Goal: Transaction & Acquisition: Purchase product/service

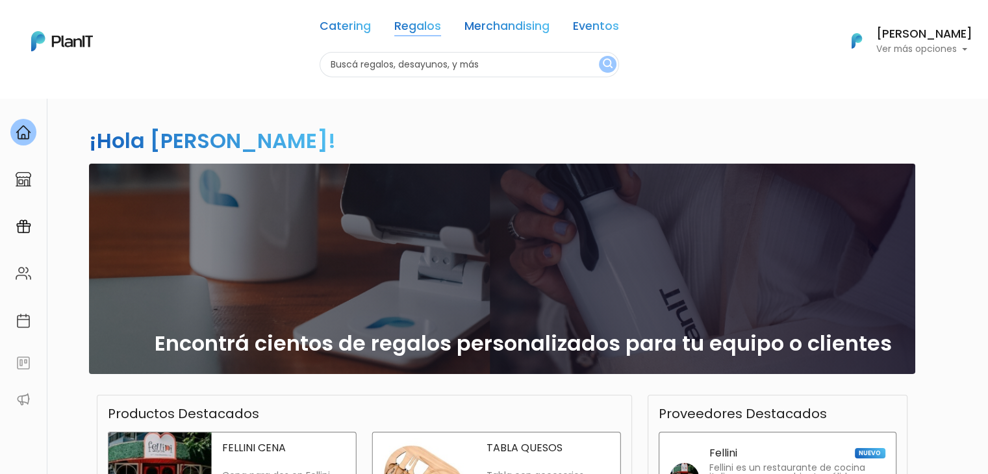
click at [413, 34] on link "Regalos" at bounding box center [417, 29] width 47 height 16
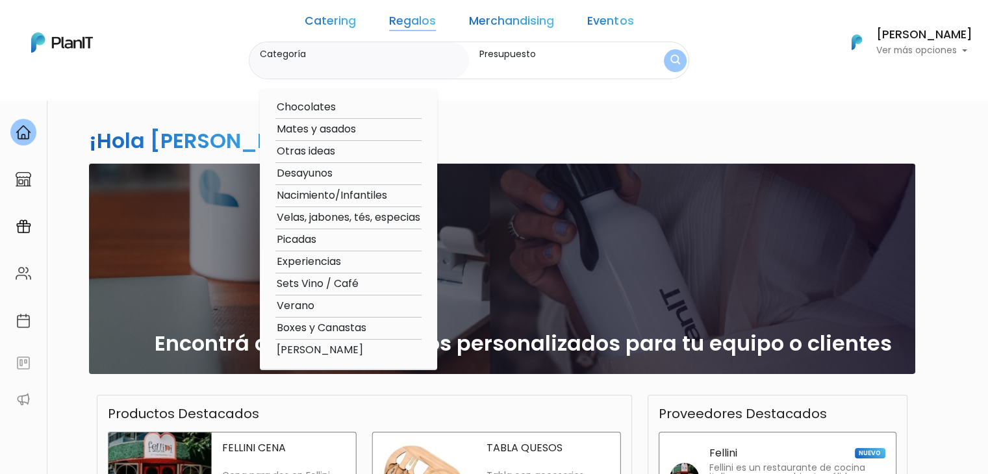
click at [347, 303] on option "Verano" at bounding box center [348, 306] width 146 height 16
type input "Verano"
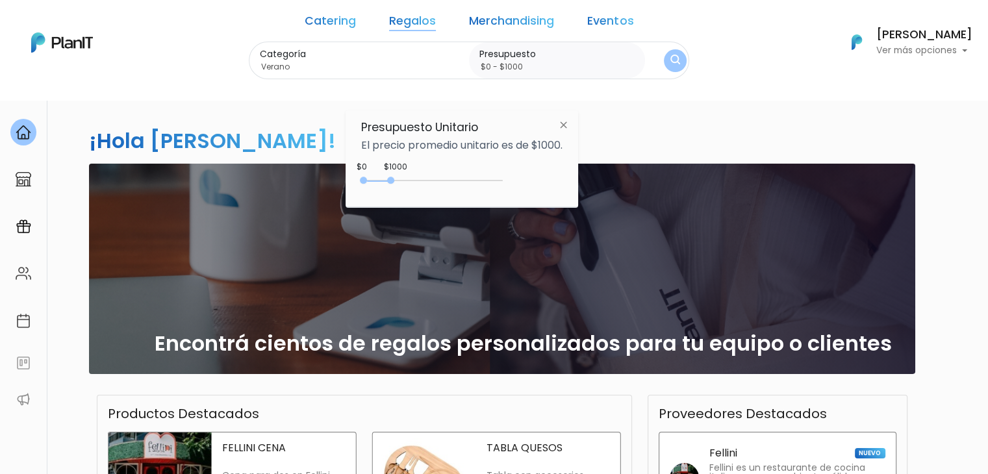
drag, startPoint x: 388, startPoint y: 175, endPoint x: 521, endPoint y: 184, distance: 133.5
click at [521, 184] on div "$1000 $0 0 : 1000 0 1000 0,1000" at bounding box center [461, 183] width 201 height 26
type input "$0 - Más de $5000"
drag, startPoint x: 392, startPoint y: 179, endPoint x: 506, endPoint y: 184, distance: 114.4
click at [506, 184] on div "+$5000 $0 0 : 5000 0 5000 0,5000" at bounding box center [461, 183] width 201 height 26
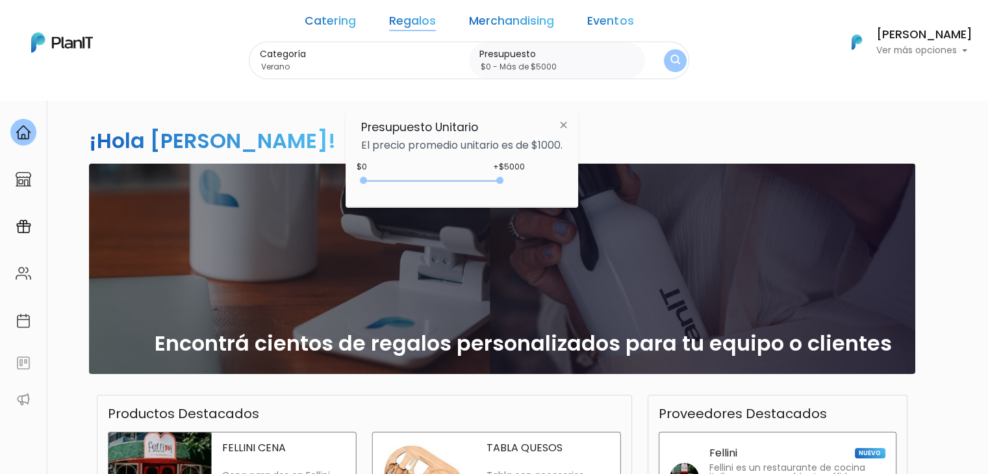
click at [670, 55] on img "submit" at bounding box center [675, 61] width 10 height 13
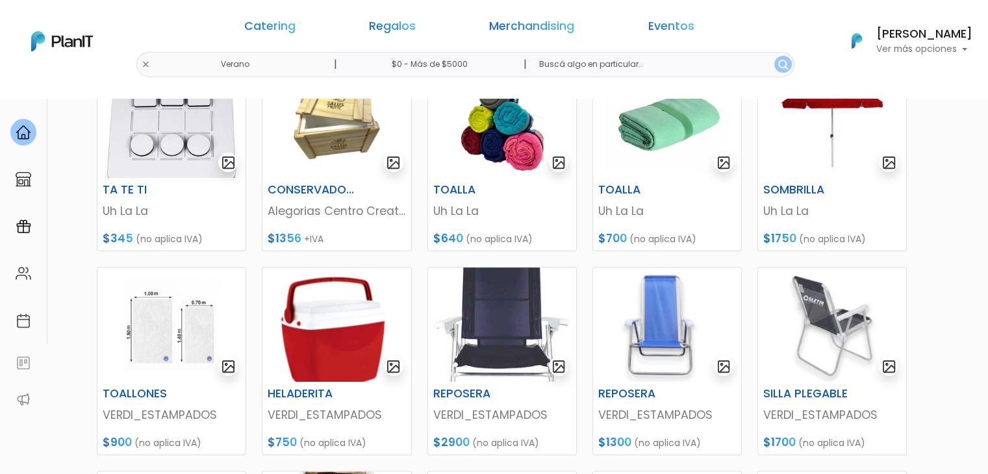
scroll to position [225, 0]
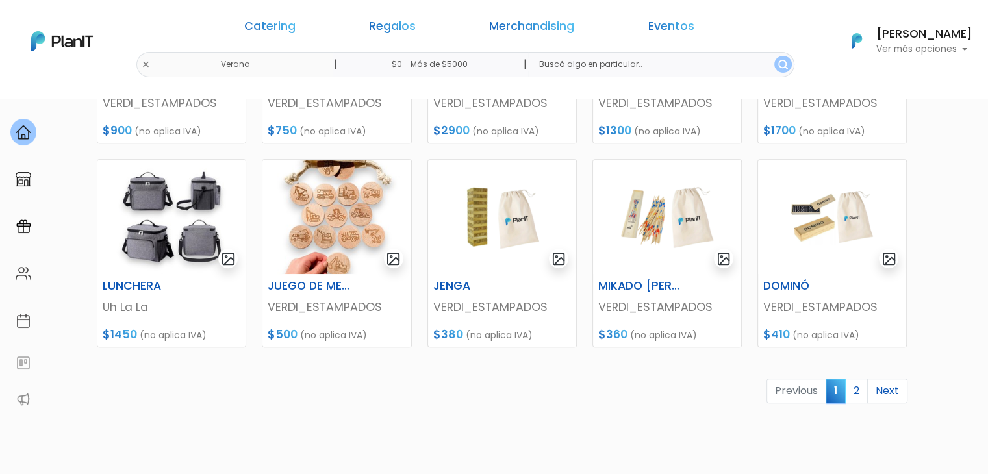
scroll to position [541, 0]
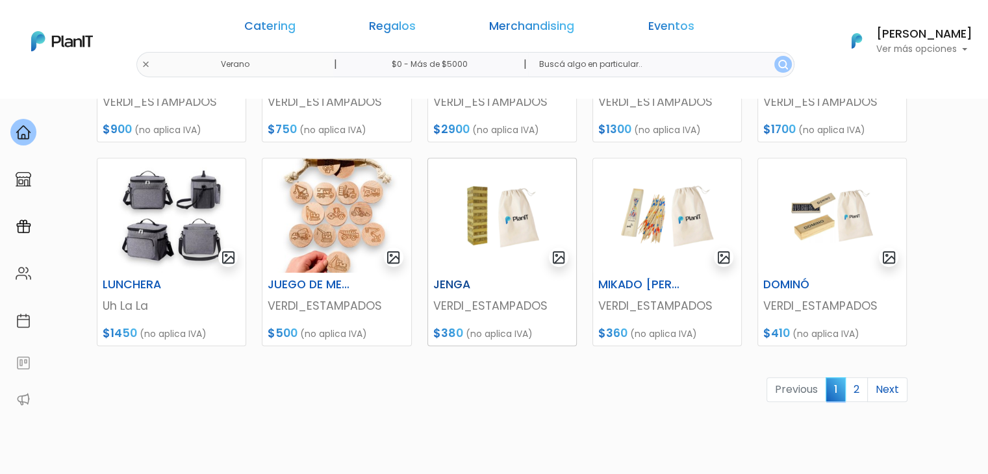
click at [453, 227] on img at bounding box center [502, 215] width 148 height 114
click at [617, 218] on img at bounding box center [667, 215] width 148 height 114
click at [819, 222] on img at bounding box center [832, 215] width 148 height 114
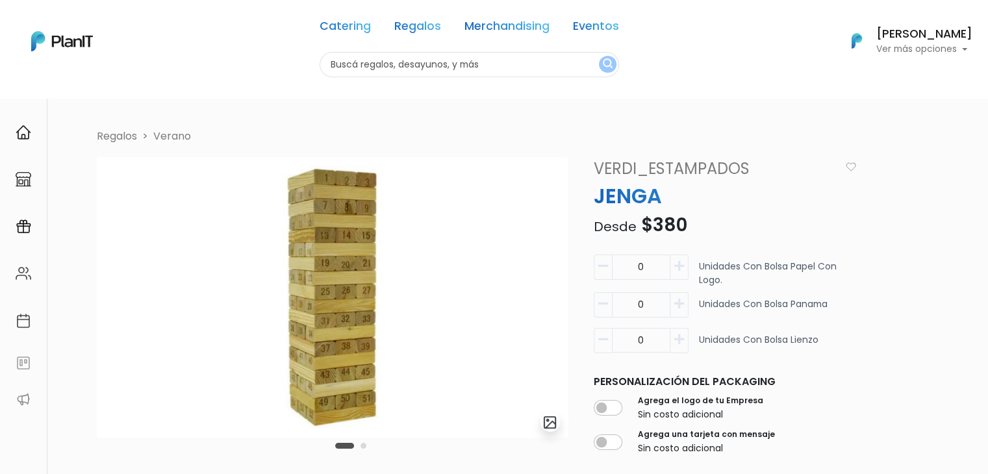
drag, startPoint x: 969, startPoint y: 168, endPoint x: 976, endPoint y: 206, distance: 39.0
click at [976, 206] on div "Volver Regalos Verano slide 3 of 2 Descripción Incluye: - Jenga de madera. Medi…" at bounding box center [494, 467] width 988 height 740
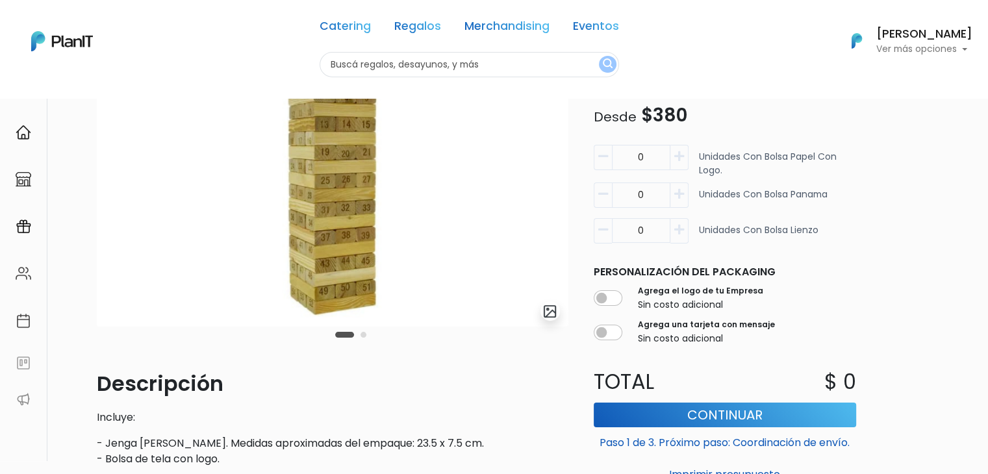
scroll to position [118, 0]
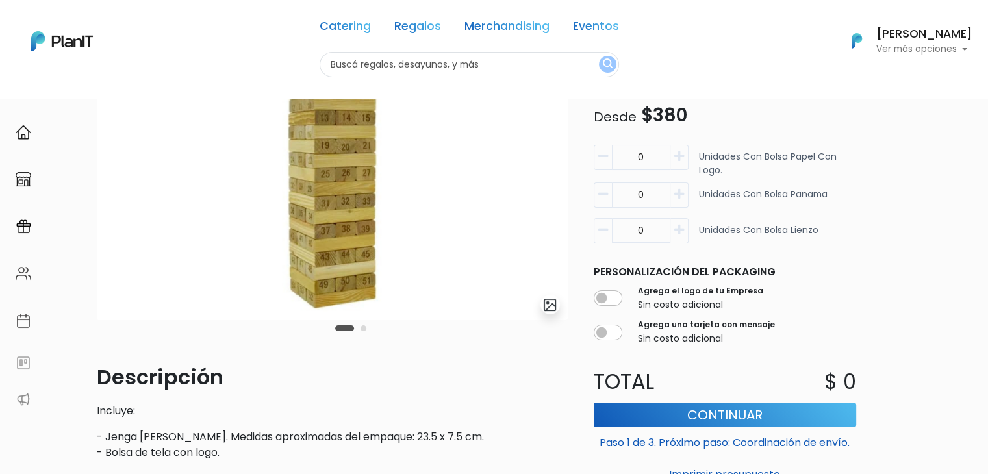
click at [680, 160] on icon "button" at bounding box center [679, 157] width 10 height 12
type input "1"
click at [553, 301] on img "submit" at bounding box center [549, 304] width 15 height 15
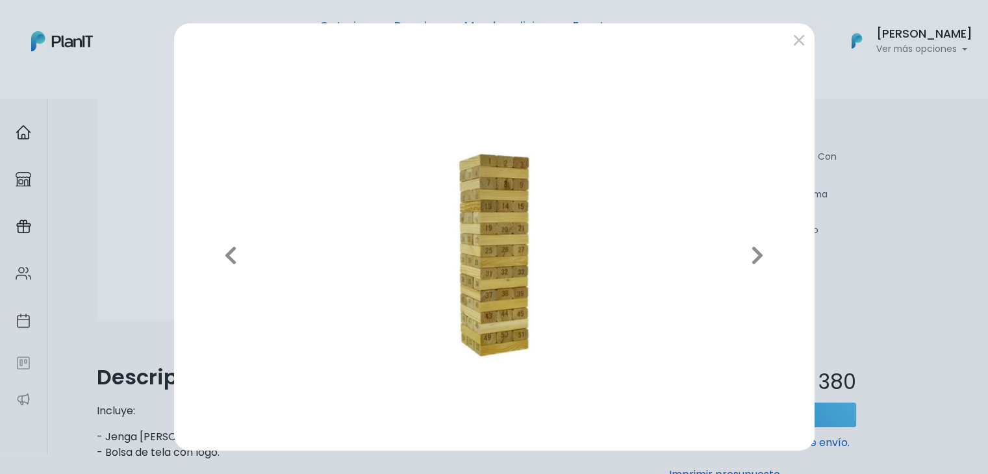
click at [949, 205] on div "Previous Next" at bounding box center [494, 237] width 988 height 474
click at [885, 210] on div "Previous Next" at bounding box center [494, 237] width 988 height 474
click at [793, 42] on button "submit" at bounding box center [798, 39] width 21 height 21
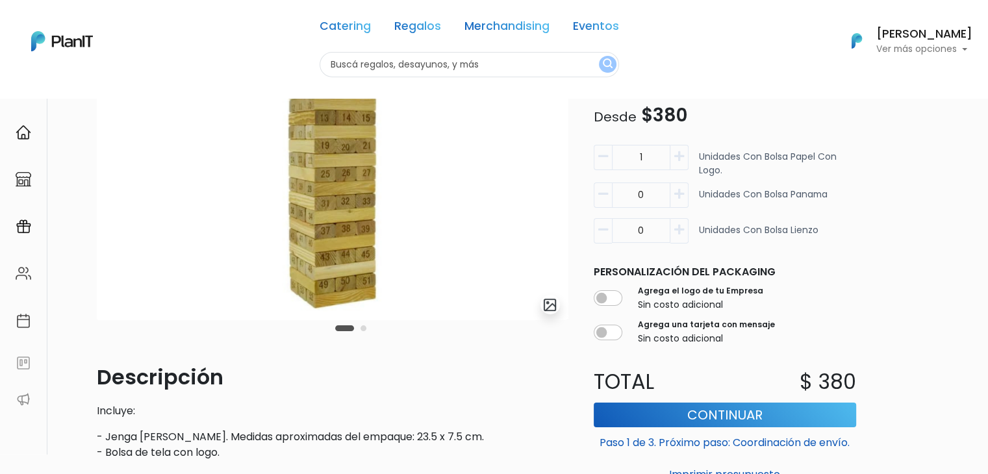
click at [892, 258] on div "Regalos Verano slide 3 of 2 Descripción Incluye: - Jenga de madera. Medidas apr…" at bounding box center [506, 295] width 834 height 569
click at [683, 232] on icon "button" at bounding box center [679, 230] width 10 height 12
type input "1"
click at [606, 154] on icon "button" at bounding box center [603, 157] width 10 height 12
type input "0"
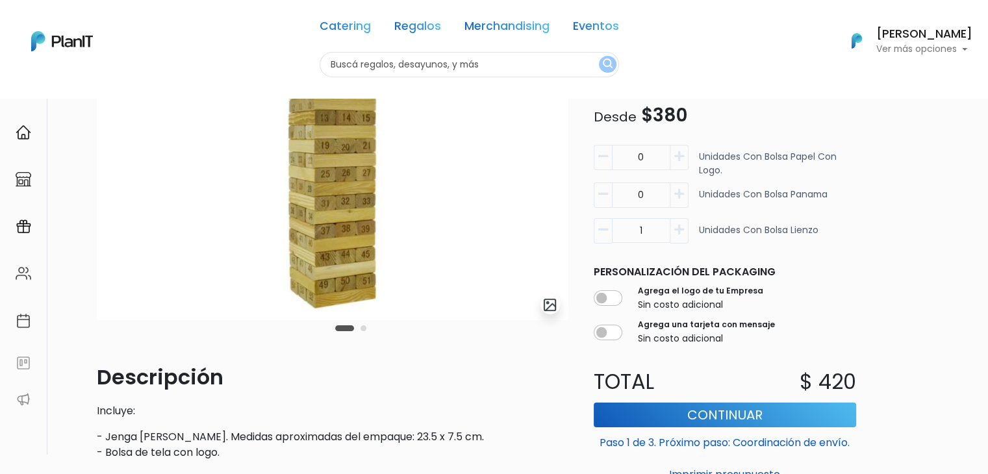
click at [881, 280] on div "Regalos Verano slide 3 of 2 Descripción Incluye: - Jenga de madera. Medidas apr…" at bounding box center [506, 295] width 834 height 569
click at [369, 329] on div "Carousel Pagination" at bounding box center [351, 328] width 38 height 16
click at [363, 328] on button "Carousel Page 2" at bounding box center [363, 328] width 6 height 6
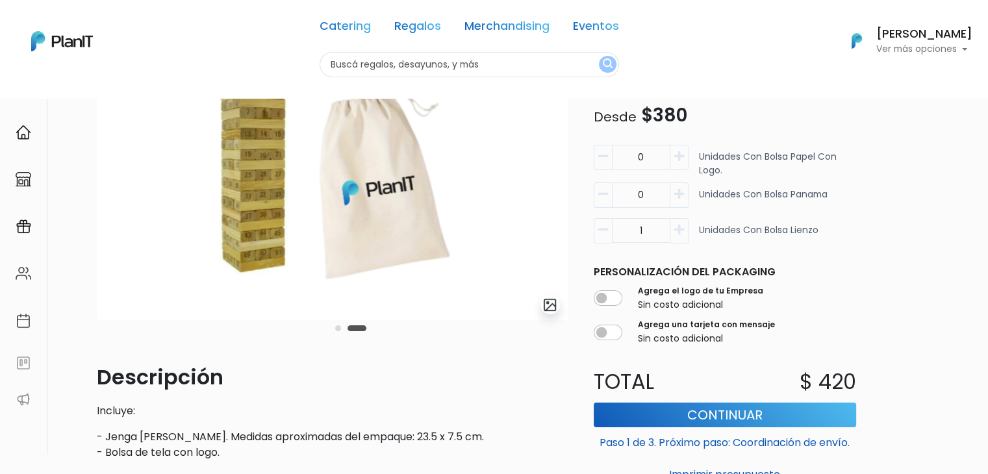
click at [475, 208] on img at bounding box center [332, 180] width 471 height 280
click at [546, 303] on img "submit" at bounding box center [549, 304] width 15 height 15
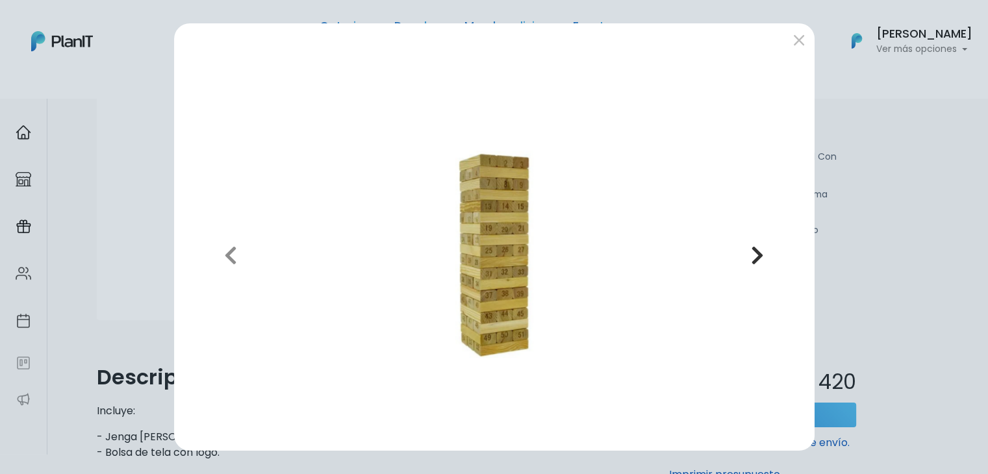
click at [751, 254] on icon "button" at bounding box center [757, 255] width 13 height 21
click at [803, 37] on button "submit" at bounding box center [798, 39] width 21 height 21
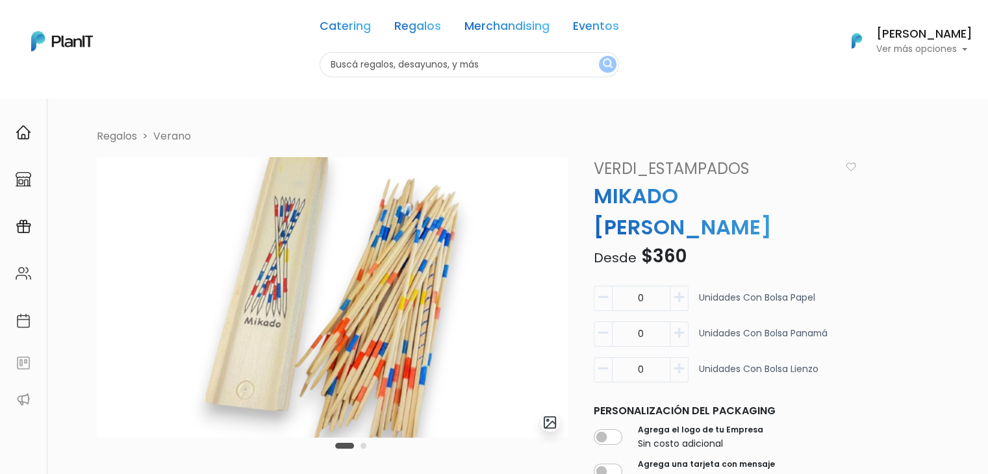
click at [680, 292] on icon "button" at bounding box center [679, 298] width 10 height 12
type input "1"
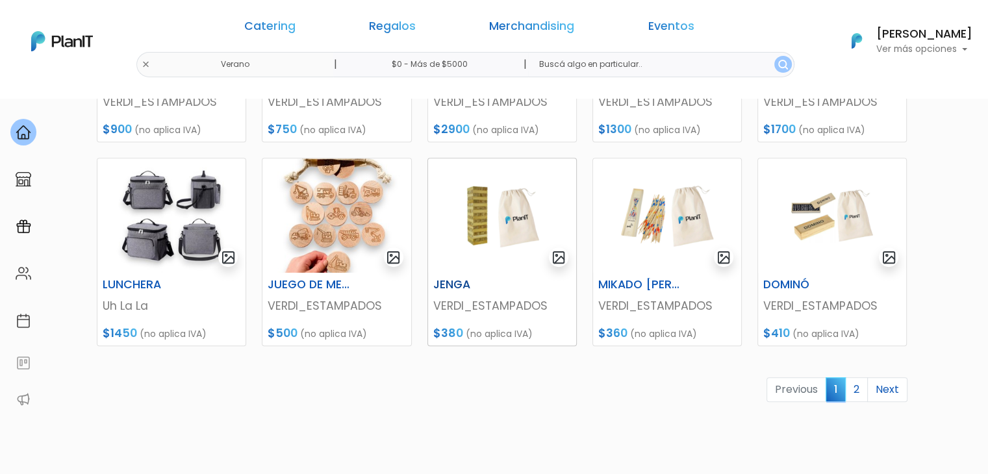
click at [438, 220] on img at bounding box center [502, 215] width 148 height 114
click at [672, 216] on img at bounding box center [667, 215] width 148 height 114
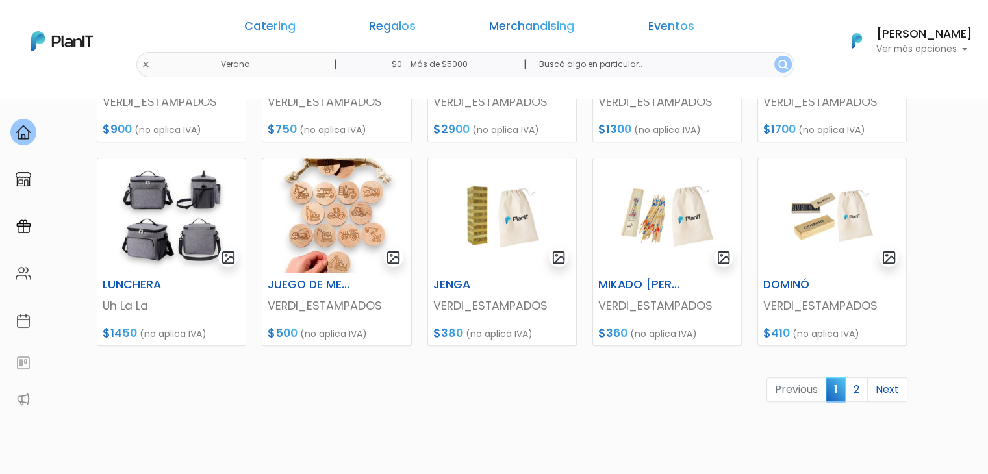
click at [838, 232] on img at bounding box center [832, 215] width 148 height 114
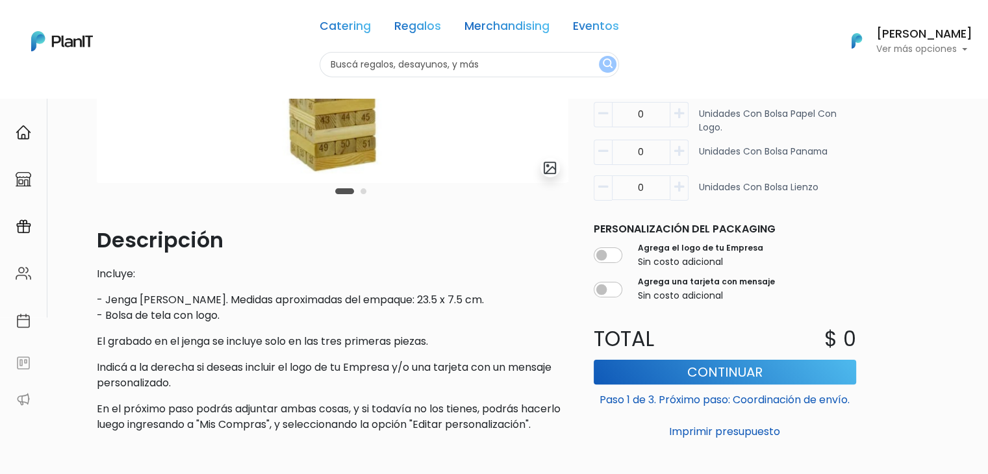
scroll to position [379, 0]
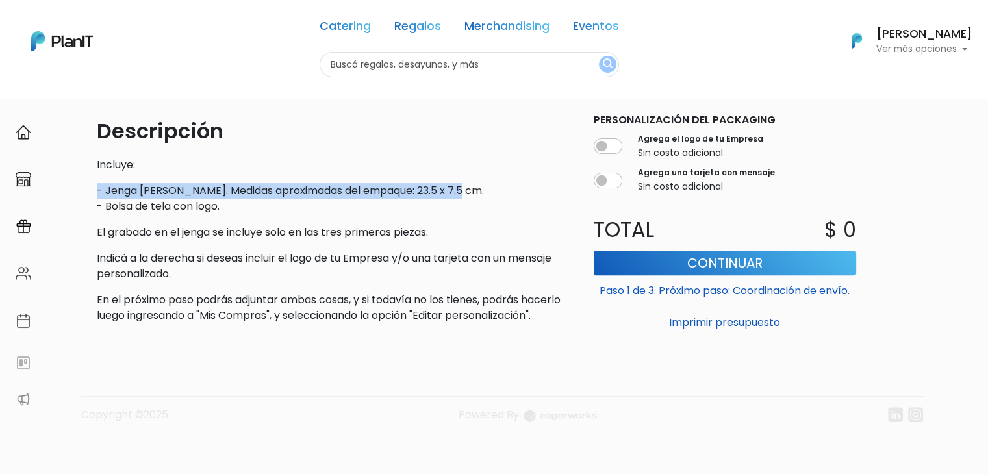
drag, startPoint x: 95, startPoint y: 175, endPoint x: 468, endPoint y: 171, distance: 373.3
click at [468, 171] on div "slide 3 of 2 Descripción Incluye: - Jenga de madera. Medidas aproximadas del em…" at bounding box center [332, 64] width 486 height 540
copy p "- Jenga de madera. Medidas aproximadas del empaque: 23.5 x 7.5 cm."
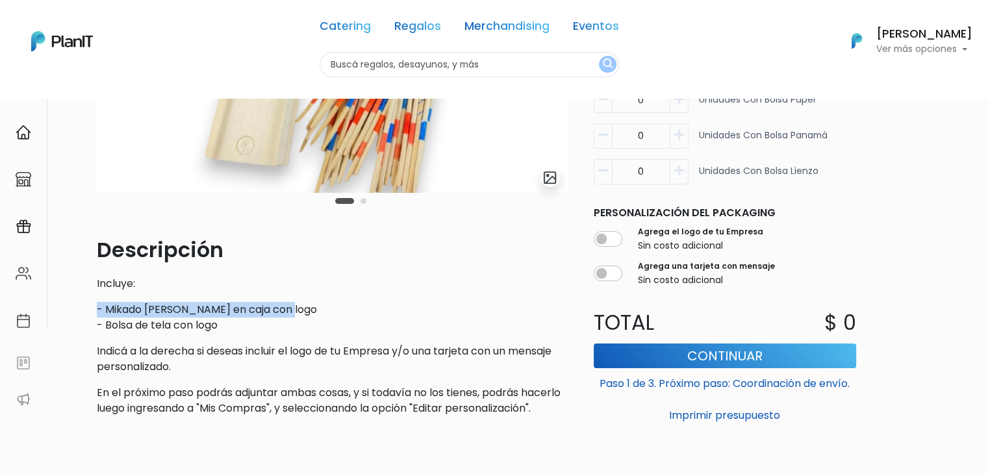
drag, startPoint x: 301, startPoint y: 307, endPoint x: 75, endPoint y: 303, distance: 225.3
click at [75, 303] on div "Volver Regalos Verano slide 3 of 2 Descripción Incluye: - Mikado de madera en c…" at bounding box center [494, 210] width 857 height 714
copy p "- Mikado de madera en caja con logo"
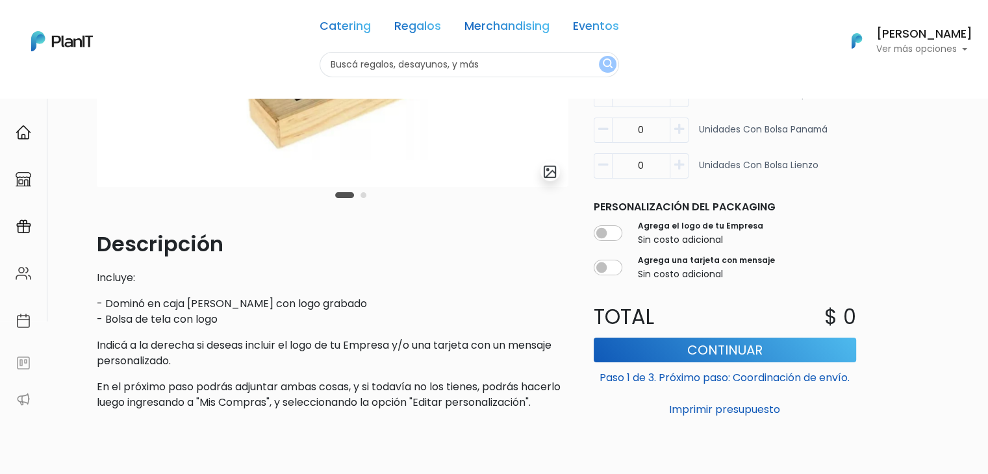
scroll to position [263, 0]
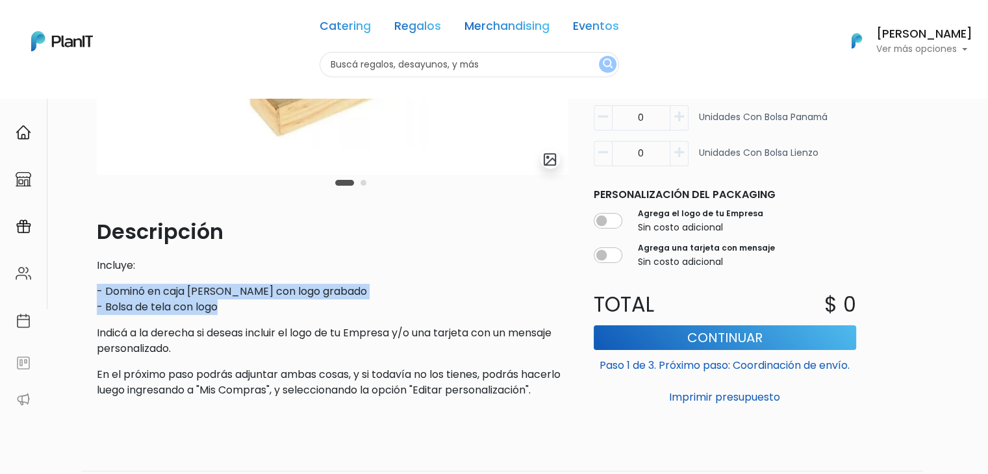
drag, startPoint x: 88, startPoint y: 285, endPoint x: 244, endPoint y: 306, distance: 157.3
click at [244, 306] on div "Volver Regalos [GEOGRAPHIC_DATA] slide 3 of 2 Descripción Incluye: - Dominó en …" at bounding box center [494, 191] width 857 height 714
copy p "- Dominó en caja [PERSON_NAME] con logo grabado - Bolsa de tela con logo"
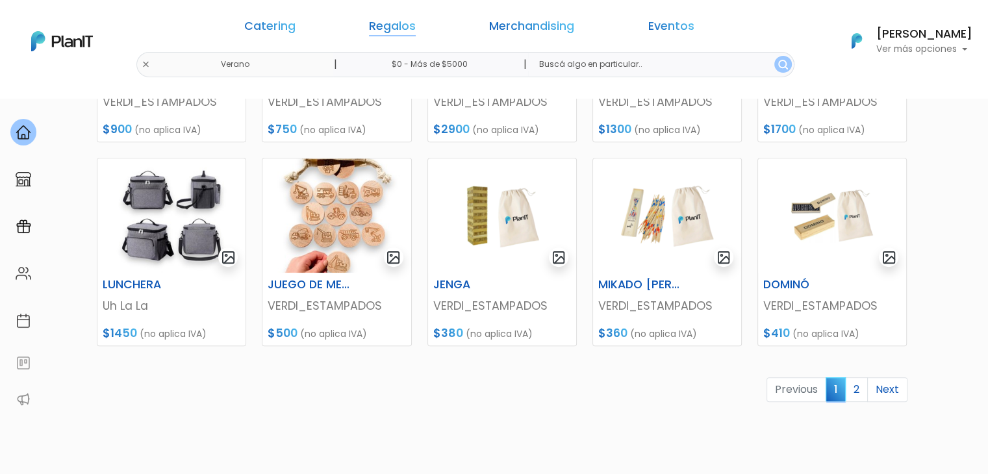
click at [399, 25] on link "Regalos" at bounding box center [392, 29] width 47 height 16
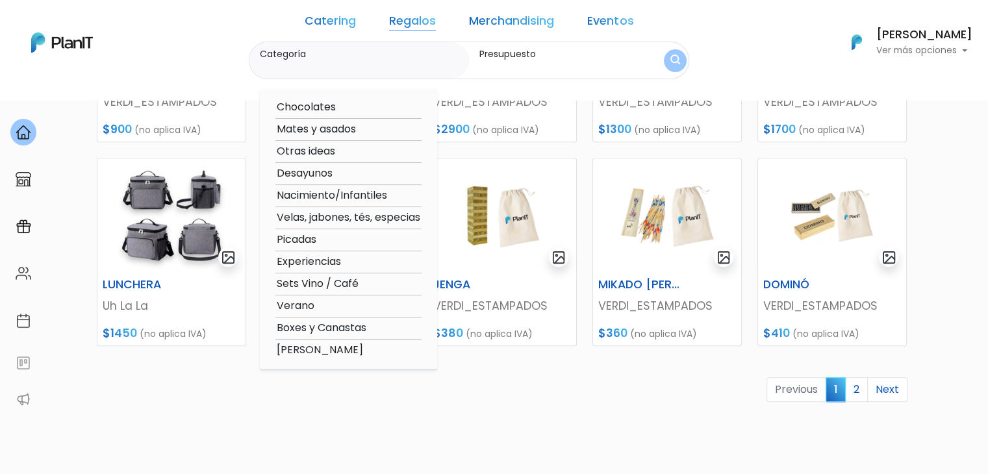
click at [333, 310] on option "Verano" at bounding box center [348, 306] width 146 height 16
type input "Verano"
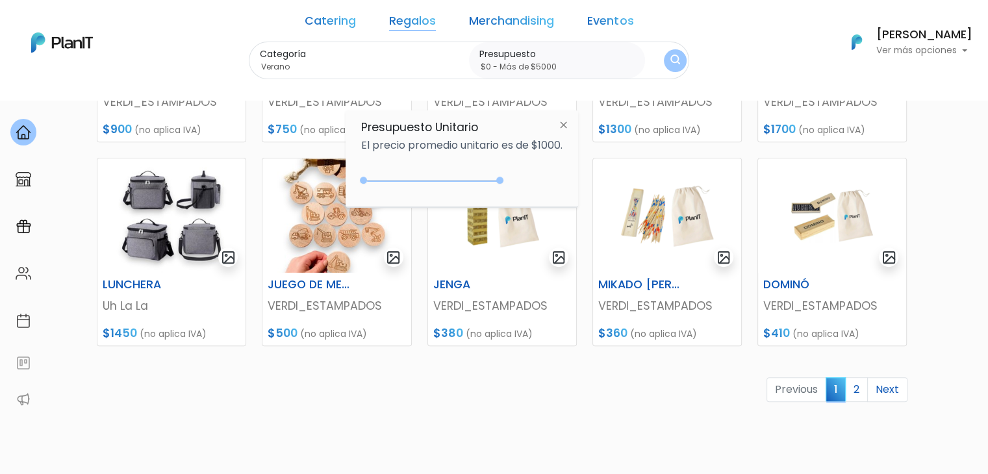
type input "$0 - Más de $5000"
drag, startPoint x: 390, startPoint y: 179, endPoint x: 569, endPoint y: 183, distance: 179.9
click at [569, 183] on div "Presupuesto Unitario El precio promedio unitario es de $1000. +$5000 $0 0 : 500…" at bounding box center [461, 158] width 232 height 97
click at [664, 51] on button "submit" at bounding box center [675, 60] width 23 height 23
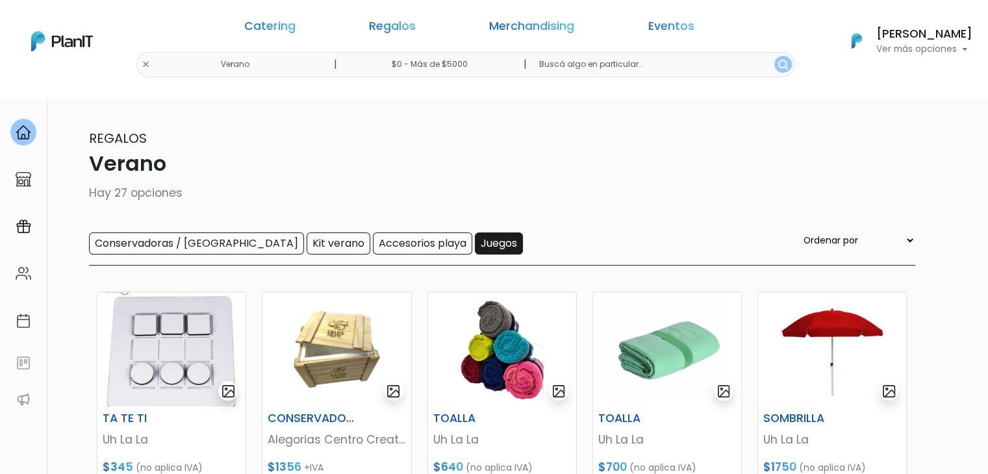
click at [475, 253] on input "Juegos" at bounding box center [499, 243] width 48 height 22
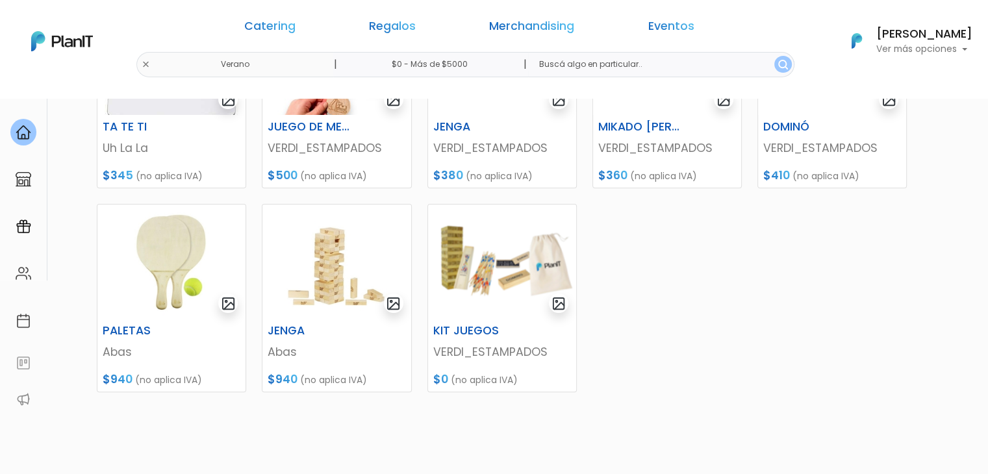
scroll to position [293, 0]
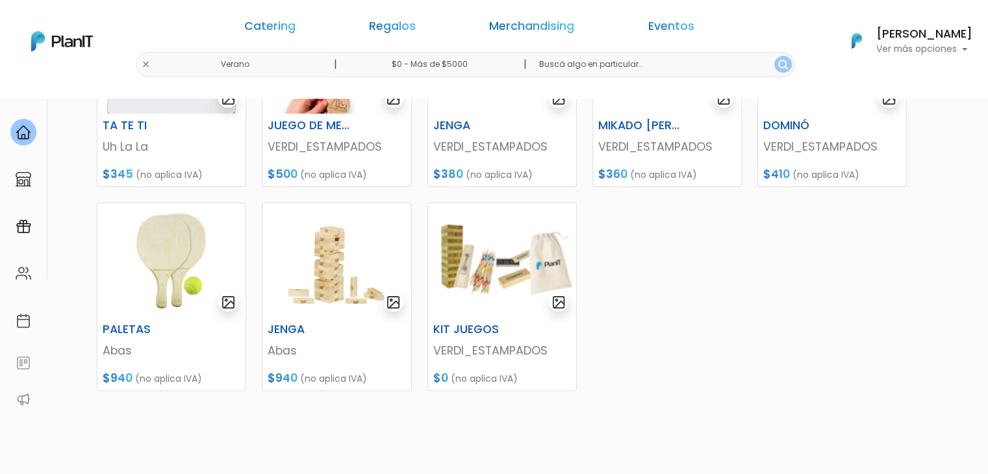
drag, startPoint x: 997, startPoint y: 42, endPoint x: 995, endPoint y: 189, distance: 146.7
click at [496, 271] on img at bounding box center [502, 260] width 148 height 114
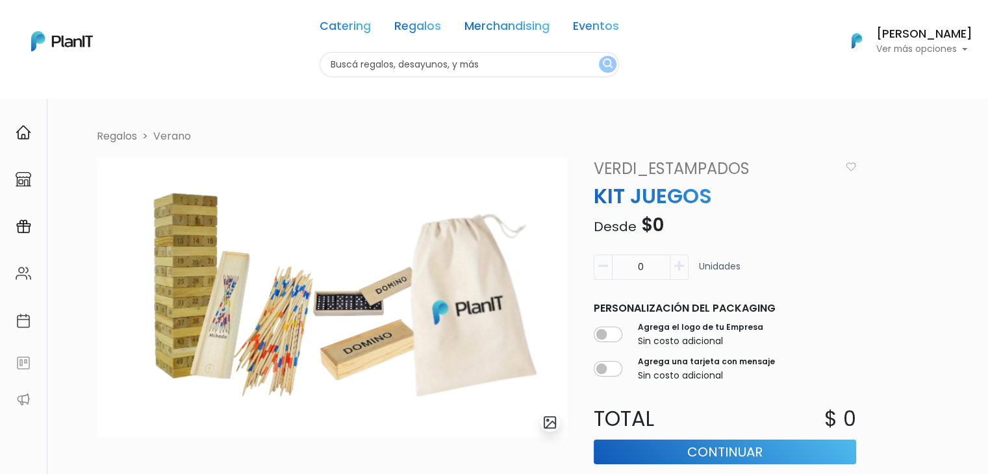
click at [234, 86] on nav "Catering Regalos Merchandising Eventos Catering Regalos Merchandising Eventos C…" at bounding box center [494, 49] width 988 height 98
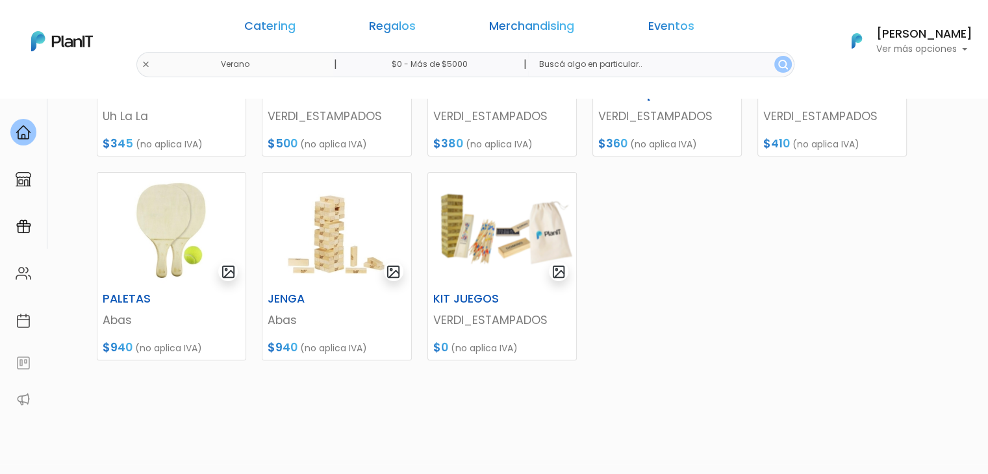
scroll to position [321, 0]
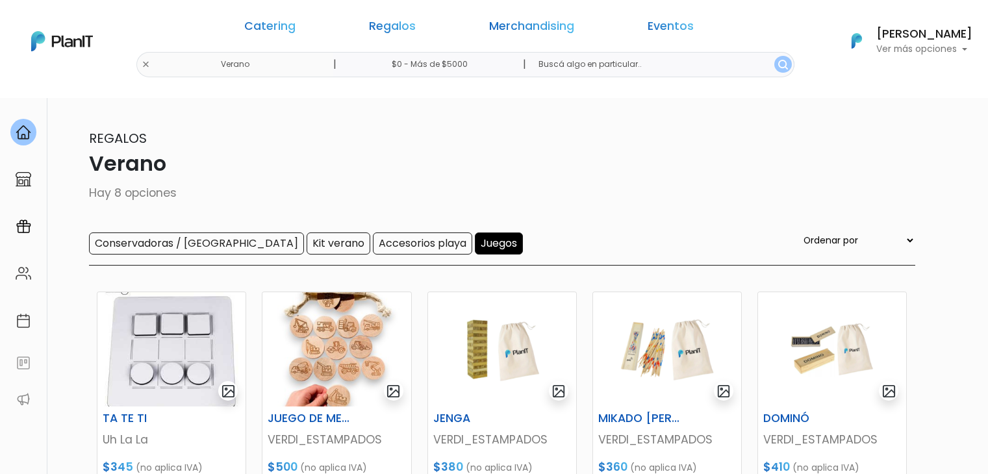
scroll to position [321, 0]
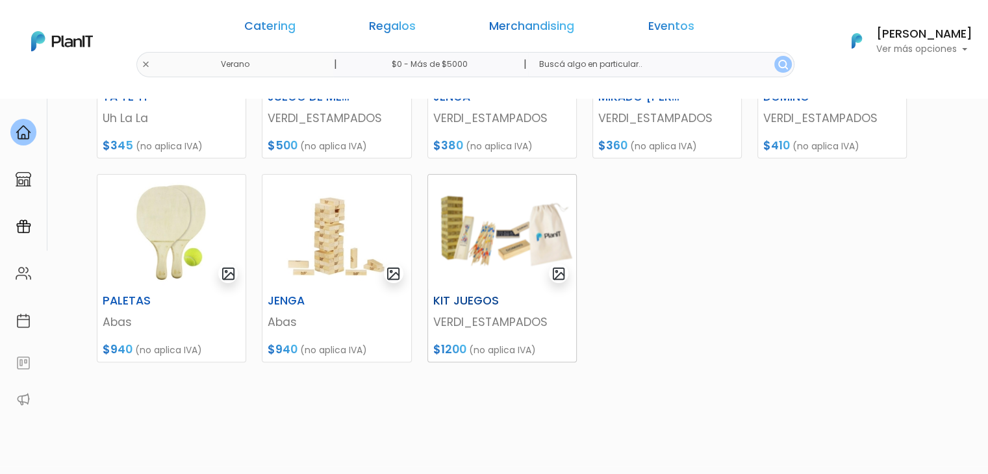
click at [512, 225] on img at bounding box center [502, 232] width 148 height 114
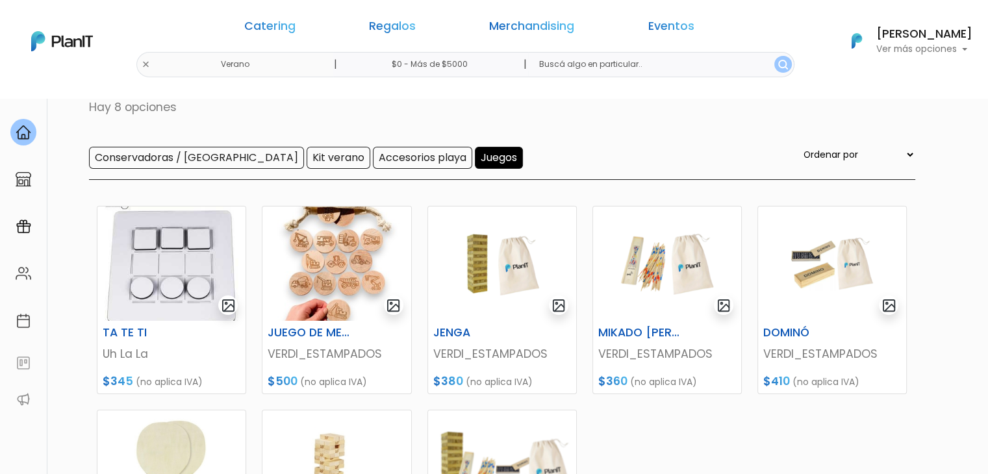
scroll to position [84, 0]
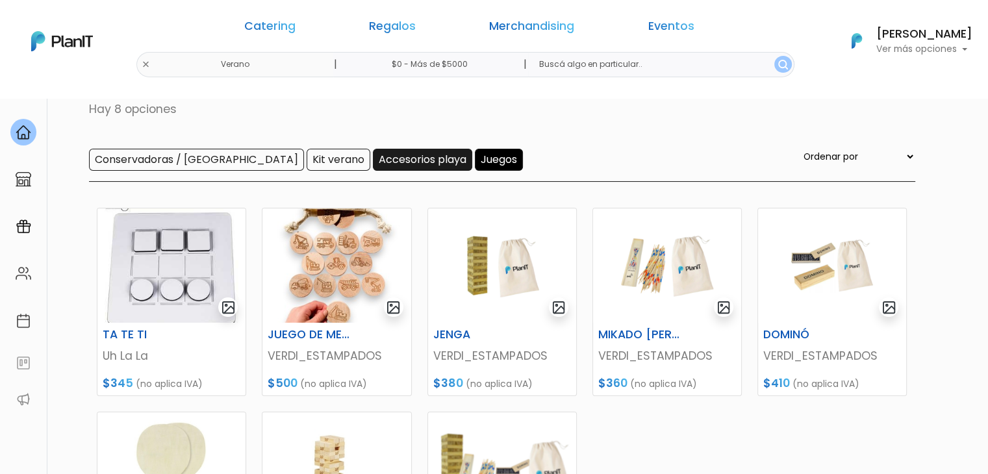
click at [373, 167] on input "Accesorios playa" at bounding box center [422, 160] width 99 height 22
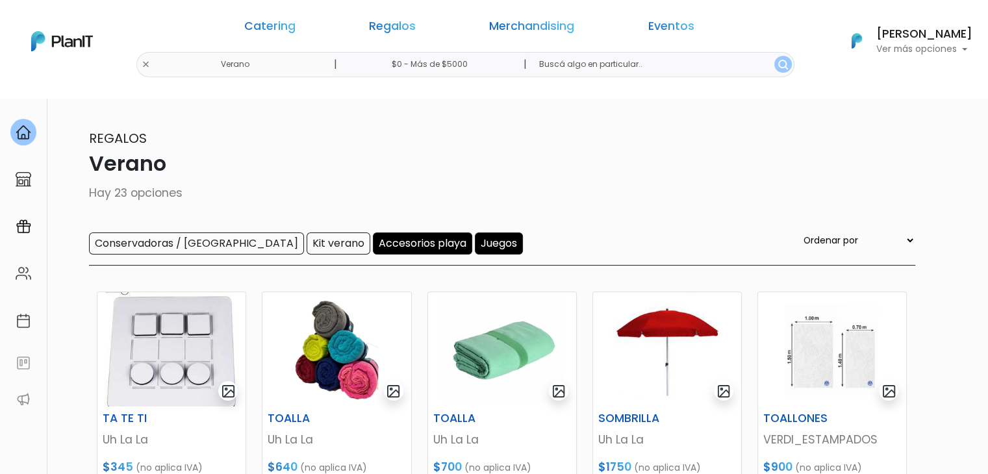
click at [475, 237] on input "Juegos" at bounding box center [499, 243] width 48 height 22
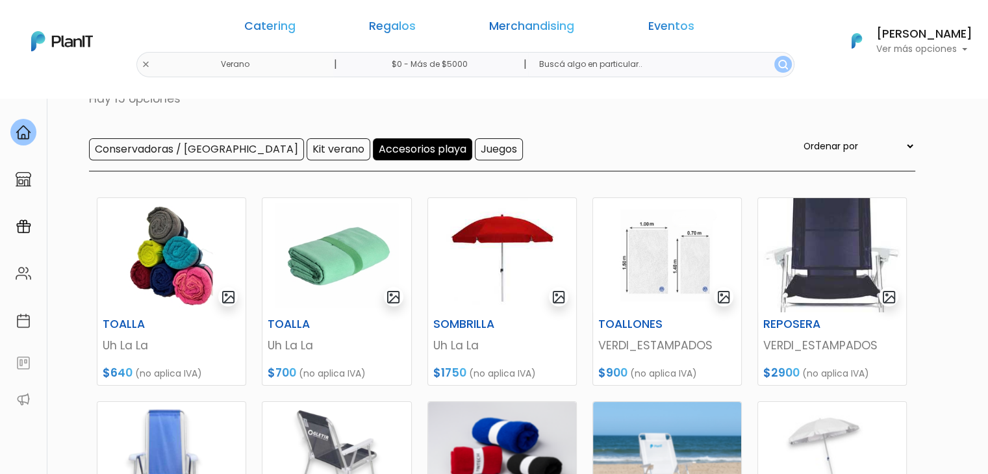
scroll to position [97, 0]
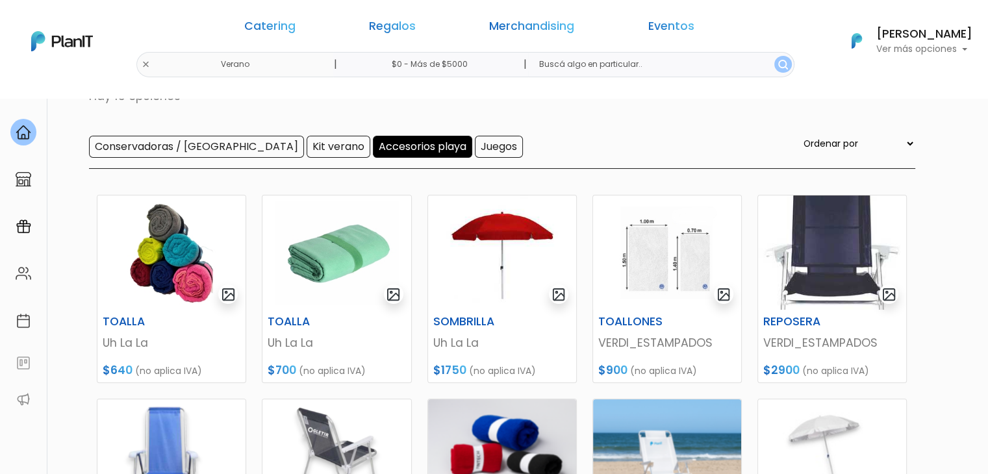
click at [373, 148] on input "Accesorios playa" at bounding box center [422, 147] width 99 height 22
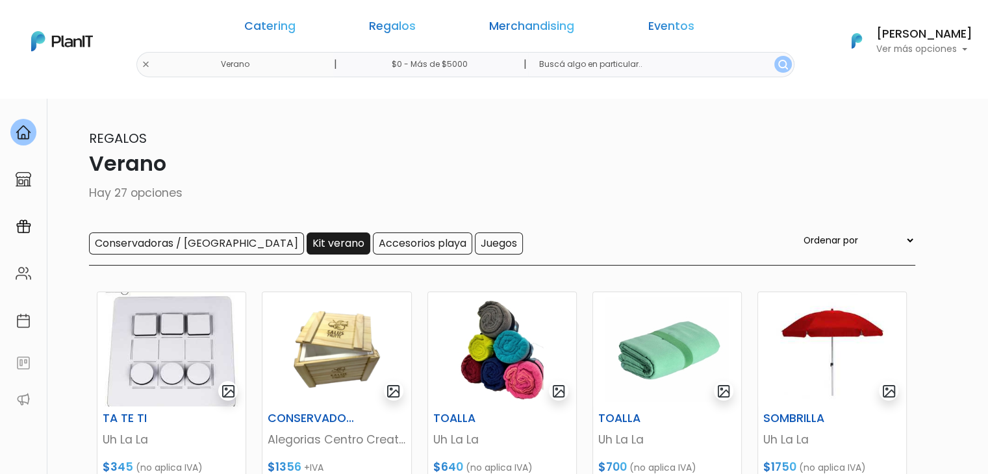
click at [306, 242] on input "Kit verano" at bounding box center [338, 243] width 64 height 22
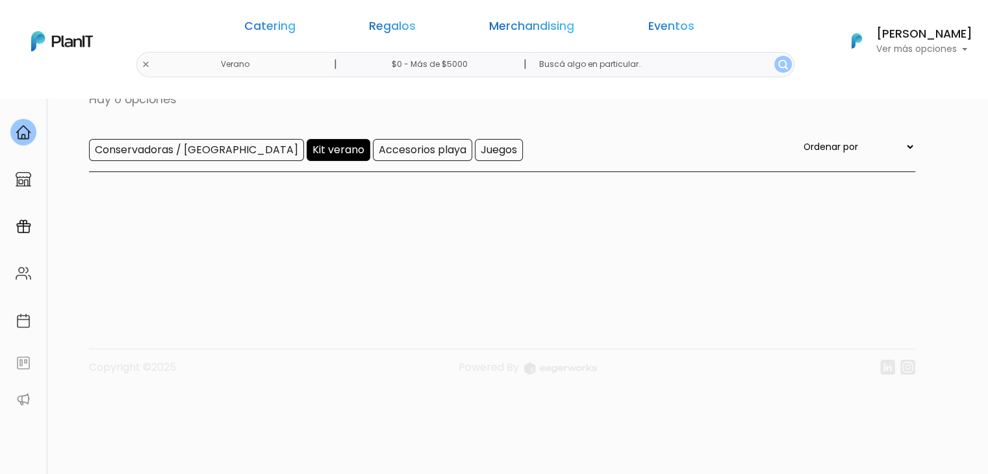
scroll to position [98, 0]
click at [306, 149] on input "Kit verano" at bounding box center [338, 145] width 64 height 22
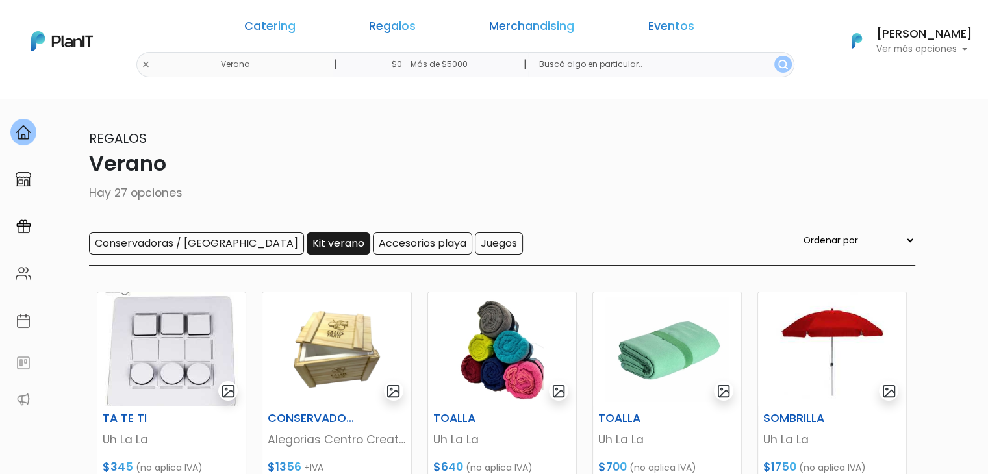
click at [306, 242] on input "Kit verano" at bounding box center [338, 243] width 64 height 22
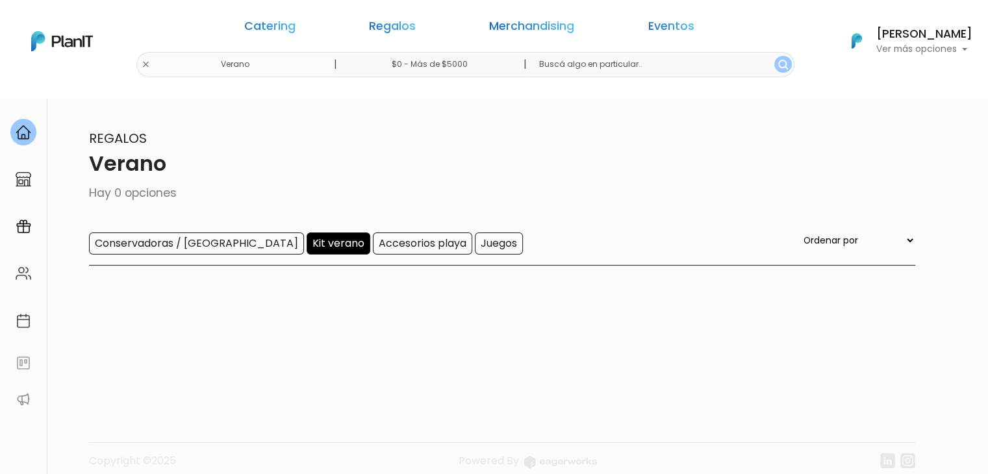
click at [306, 242] on input "Kit verano" at bounding box center [338, 243] width 64 height 22
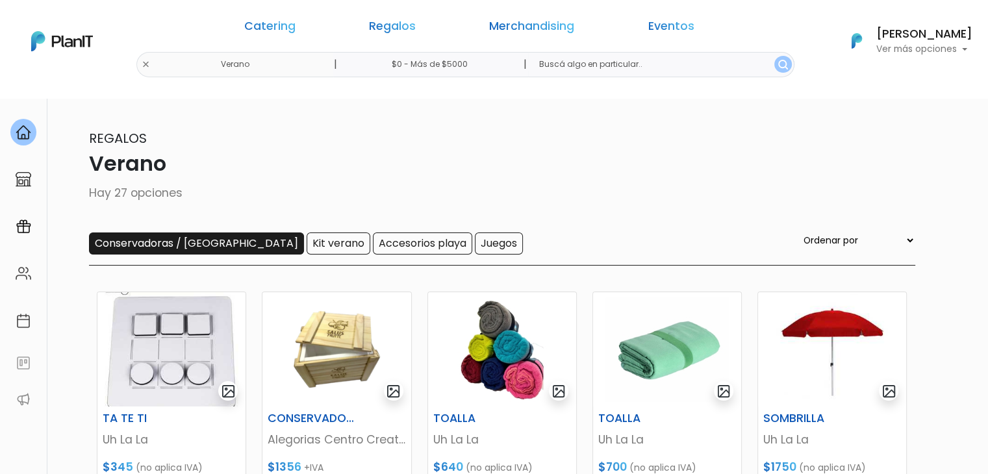
click at [187, 247] on input "Conservadoras / [GEOGRAPHIC_DATA]" at bounding box center [196, 243] width 215 height 22
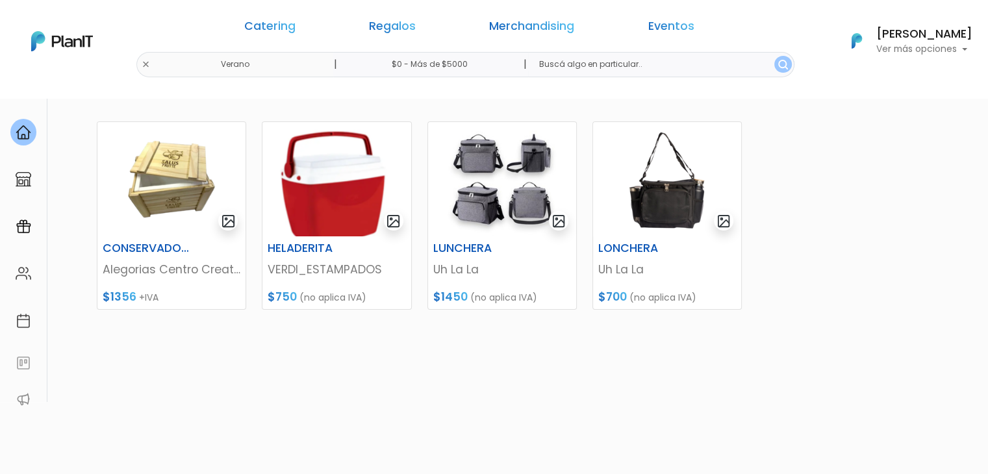
scroll to position [169, 0]
drag, startPoint x: 997, startPoint y: 87, endPoint x: 992, endPoint y: 198, distance: 111.1
click at [987, 198] on html "Catering Regalos Merchandising Eventos [GEOGRAPHIC_DATA] | $0 - Más de $5000 | …" at bounding box center [494, 68] width 988 height 474
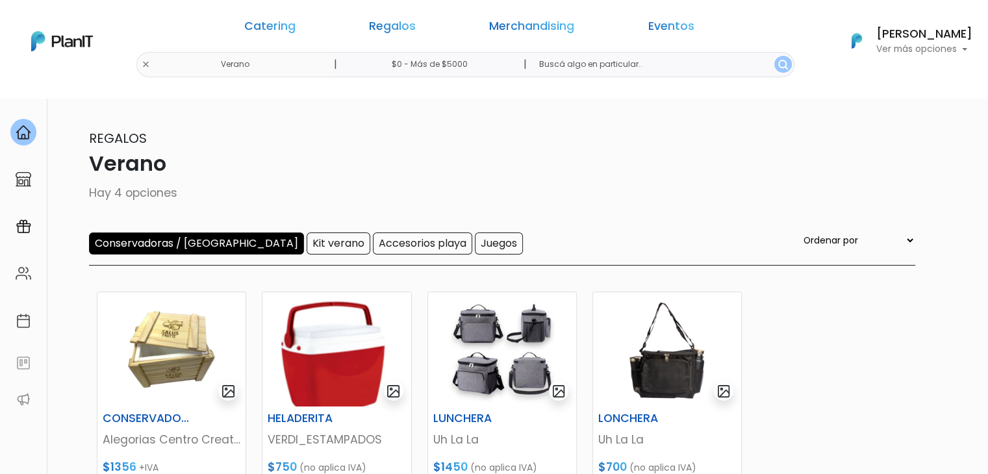
click at [182, 243] on input "Conservadoras / [GEOGRAPHIC_DATA]" at bounding box center [196, 243] width 215 height 22
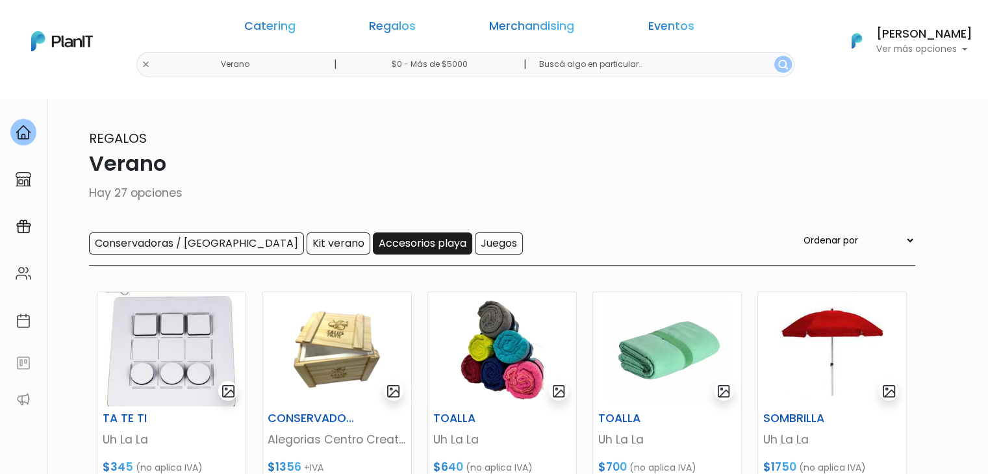
click at [373, 235] on input "Accesorios playa" at bounding box center [422, 243] width 99 height 22
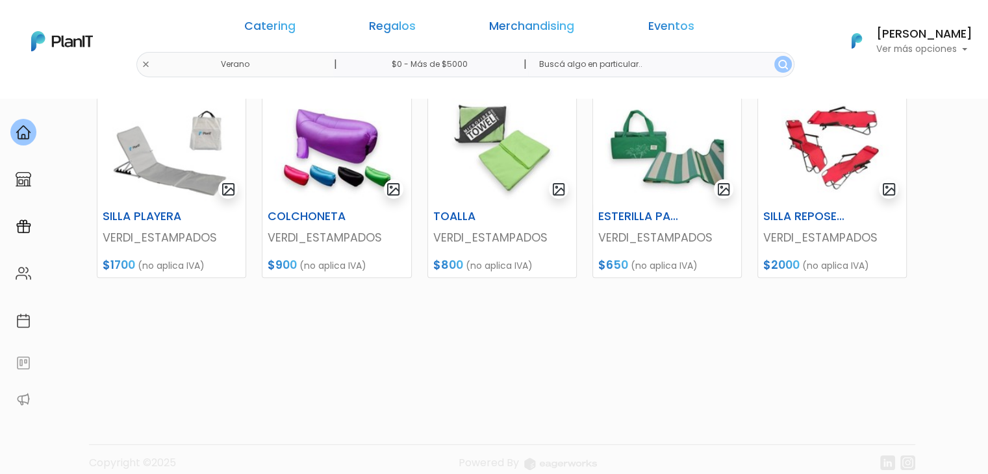
scroll to position [600, 0]
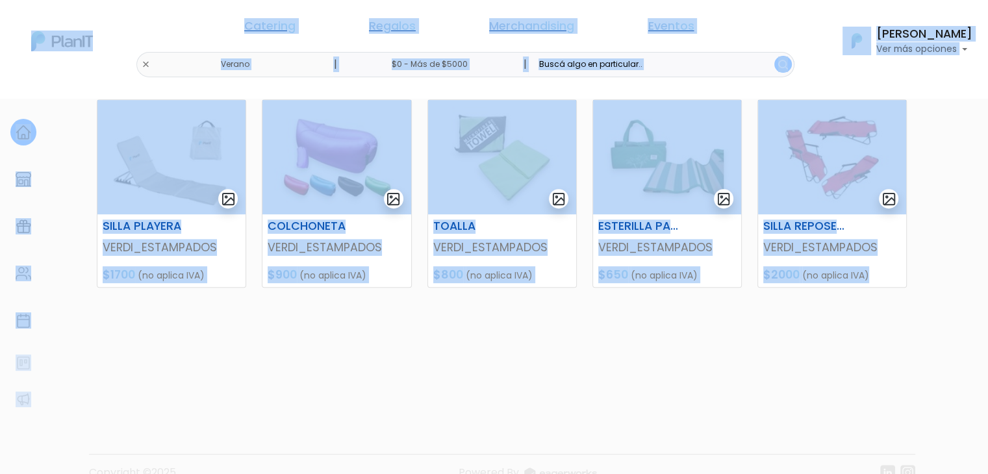
drag, startPoint x: 981, startPoint y: 317, endPoint x: 991, endPoint y: 268, distance: 49.8
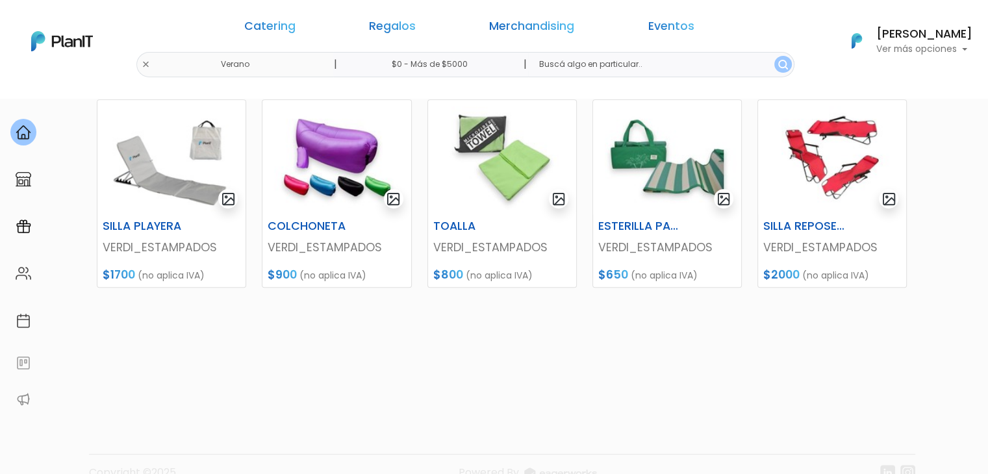
scroll to position [73, 0]
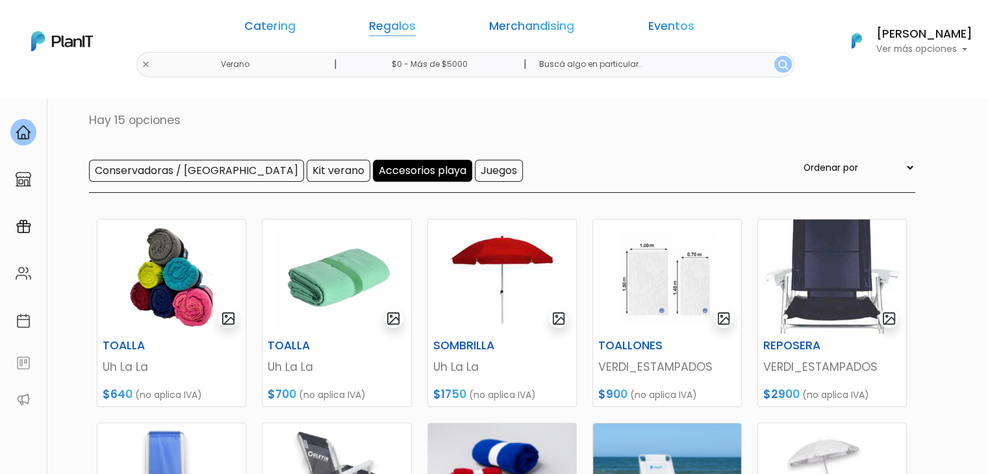
click at [416, 31] on link "Regalos" at bounding box center [392, 29] width 47 height 16
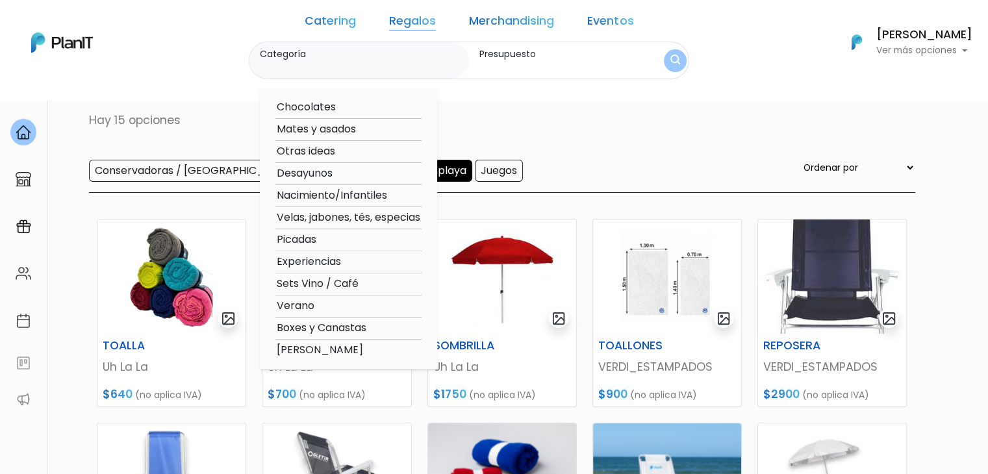
click at [364, 310] on option "Verano" at bounding box center [348, 306] width 146 height 16
type input "Verano"
type input "$0 - $1000"
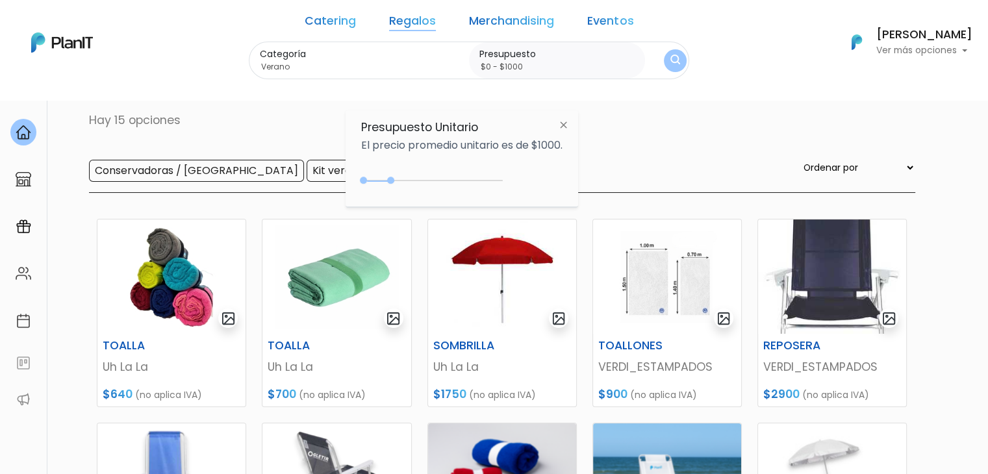
click at [407, 16] on link "Regalos" at bounding box center [412, 24] width 47 height 16
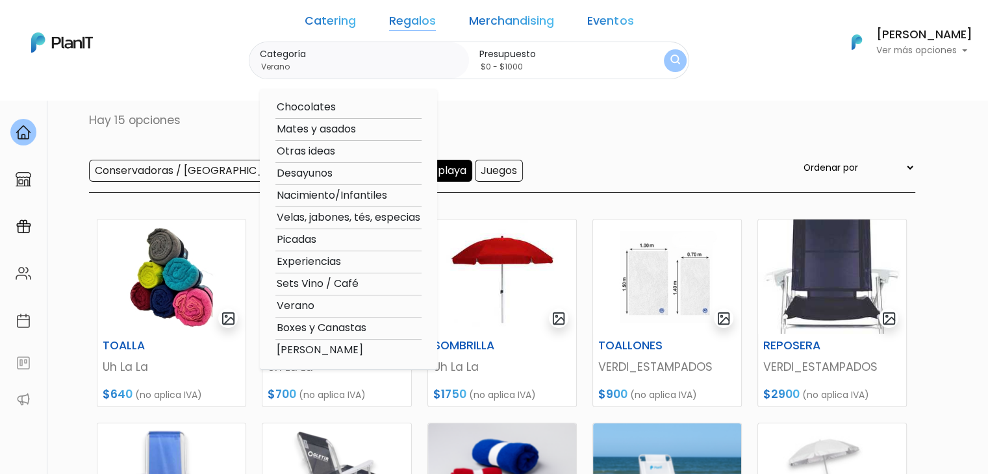
click at [381, 155] on option "Otras ideas" at bounding box center [348, 151] width 146 height 16
type input "Otras ideas"
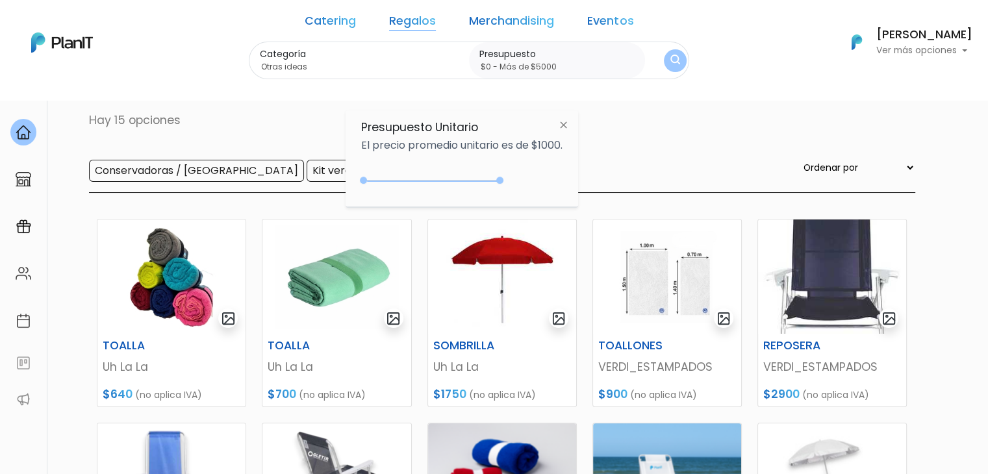
type input "$0 - Más de $5000"
drag, startPoint x: 390, startPoint y: 177, endPoint x: 558, endPoint y: 170, distance: 168.3
click at [558, 170] on div "+$5000 $0 0 : 5000 0 5000 0,5000" at bounding box center [461, 183] width 201 height 26
click at [663, 54] on button "submit" at bounding box center [675, 61] width 24 height 24
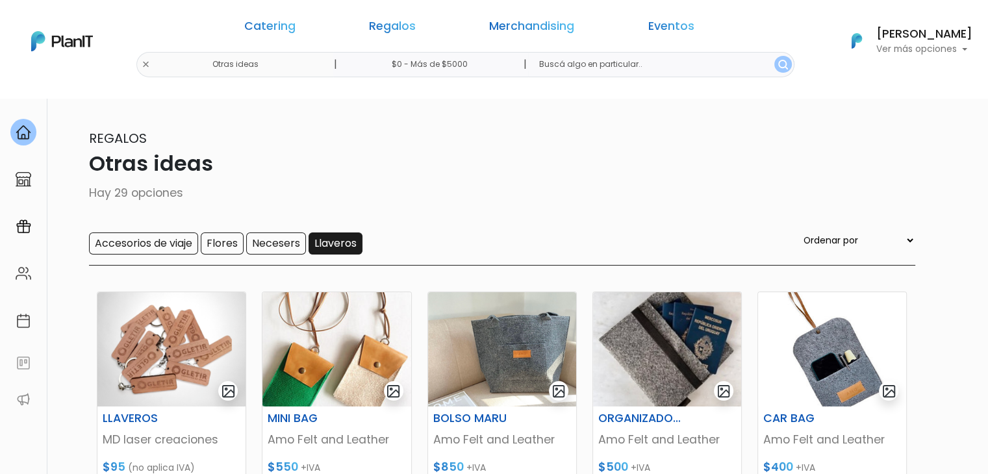
click at [325, 250] on input "Llaveros" at bounding box center [335, 243] width 54 height 22
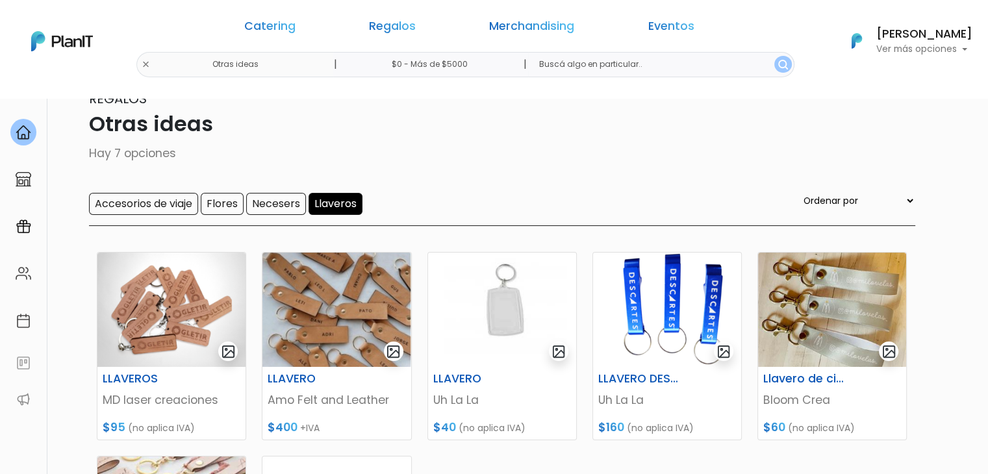
scroll to position [43, 0]
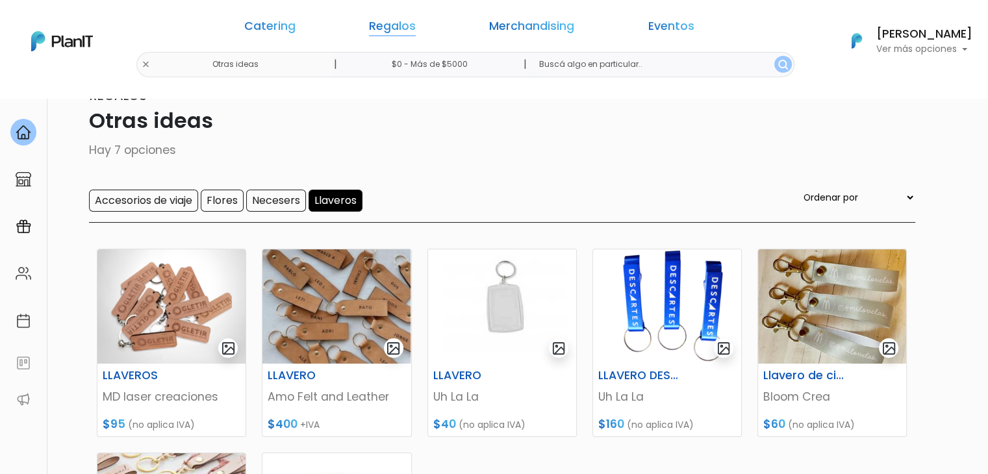
click at [392, 27] on link "Regalos" at bounding box center [392, 29] width 47 height 16
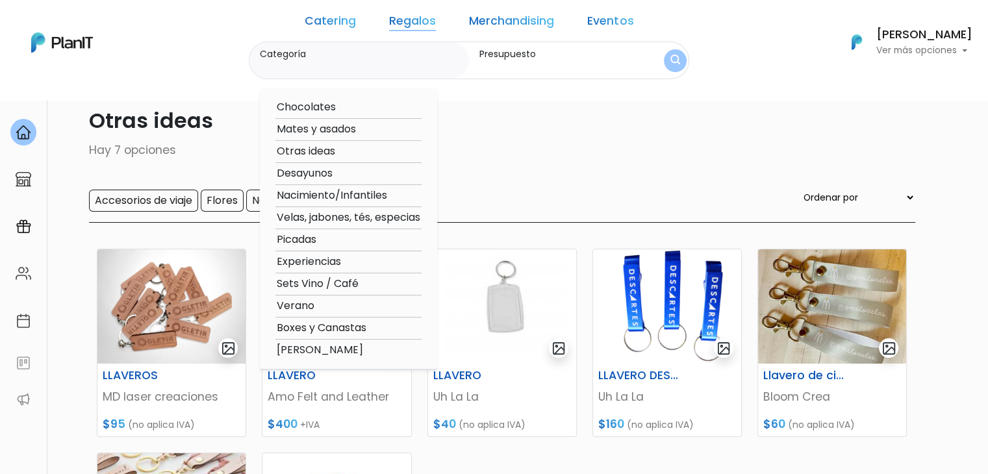
click at [353, 305] on option "Verano" at bounding box center [348, 306] width 146 height 16
type input "Verano"
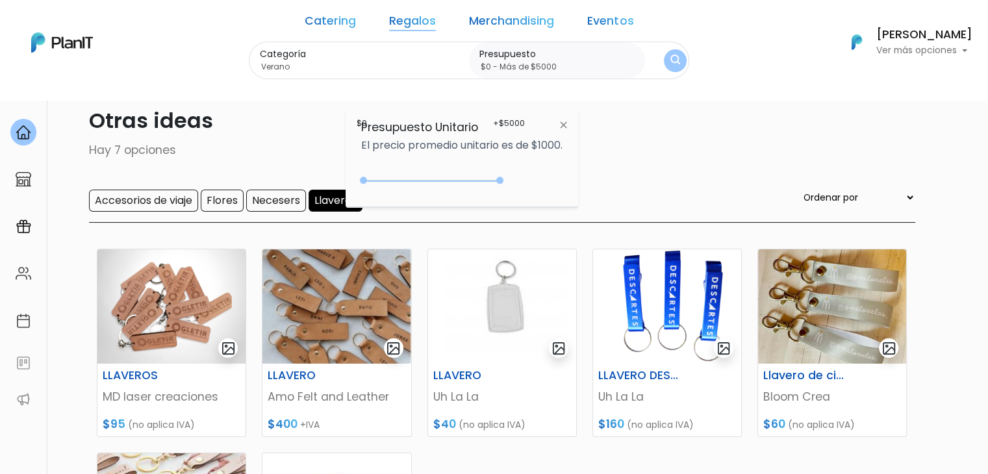
type input "$0 - Más de $5000"
drag, startPoint x: 389, startPoint y: 179, endPoint x: 528, endPoint y: 190, distance: 139.4
click at [528, 190] on div "+$5000 $0 0 : 5000 0 5000 0,5000" at bounding box center [461, 183] width 201 height 26
click at [664, 50] on button "submit" at bounding box center [675, 60] width 23 height 23
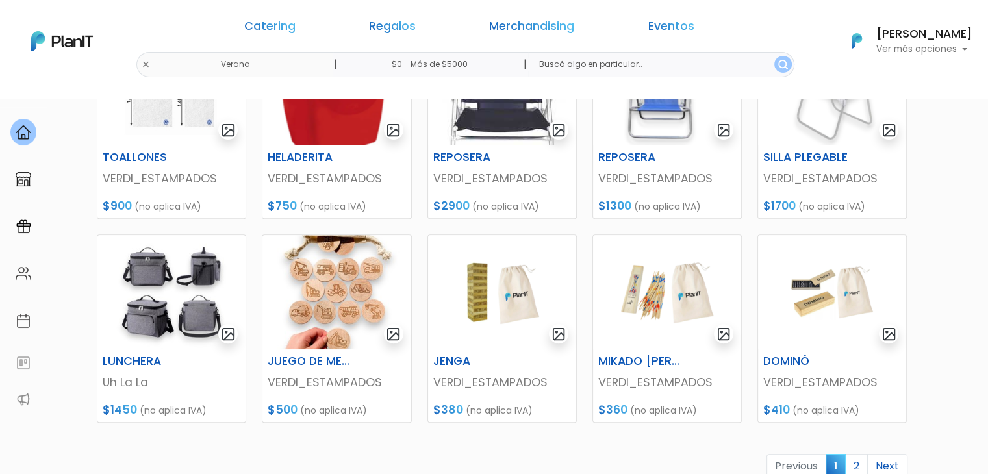
scroll to position [460, 0]
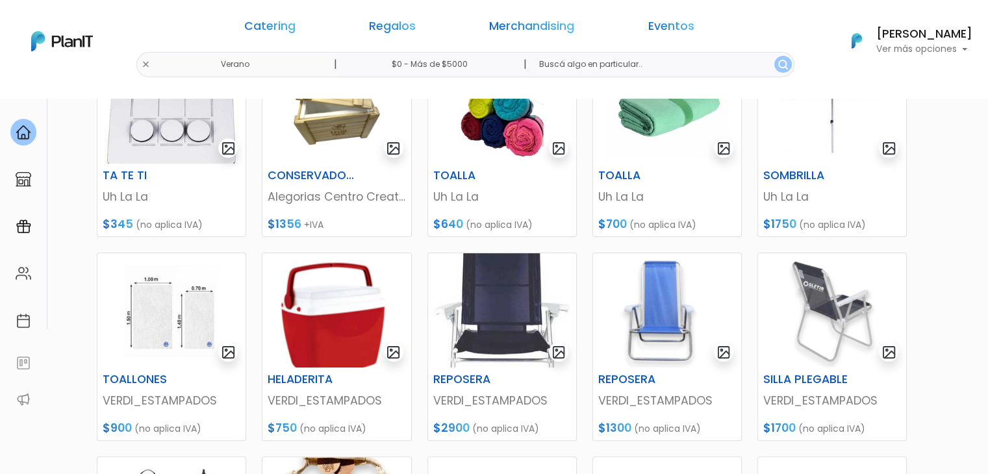
scroll to position [0, 0]
